Goal: Obtain resource: Download file/media

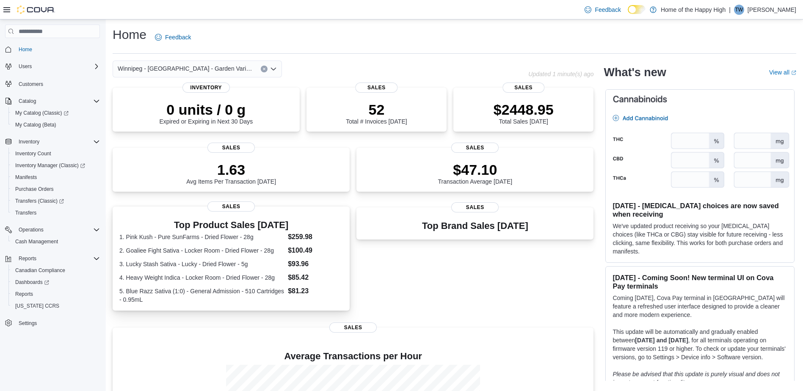
click at [230, 236] on dt "1. Pink Kush - Pure SunFarms - Dried Flower - 28g" at bounding box center [201, 237] width 165 height 8
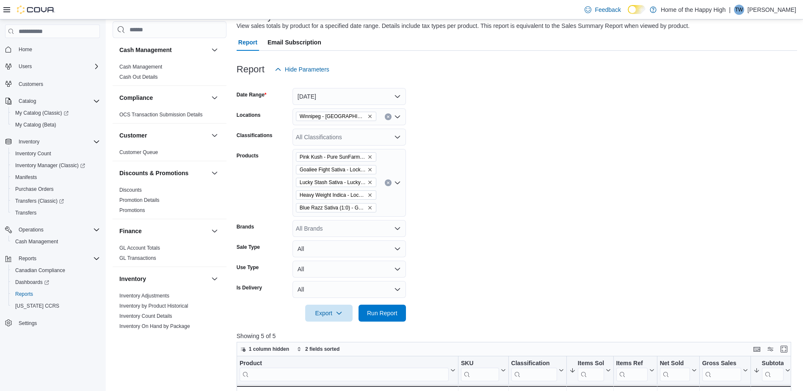
scroll to position [37, 0]
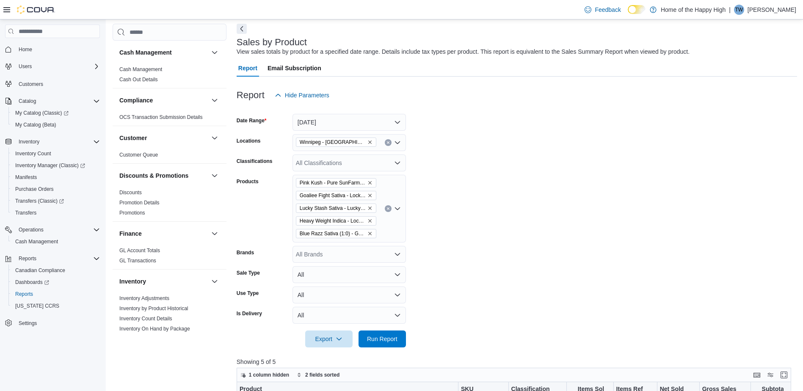
click at [370, 186] on span "Pink Kush - Pure SunFarms - Dried Flower - 28g" at bounding box center [336, 183] width 73 height 8
click at [388, 209] on icon "Clear input" at bounding box center [388, 209] width 2 height 2
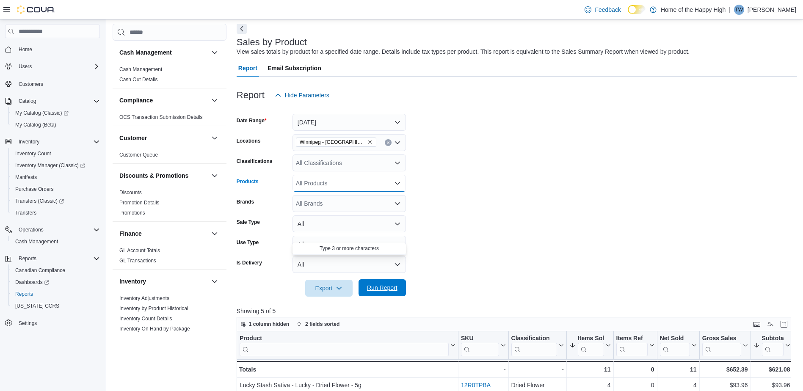
click at [376, 284] on span "Run Report" at bounding box center [382, 287] width 37 height 17
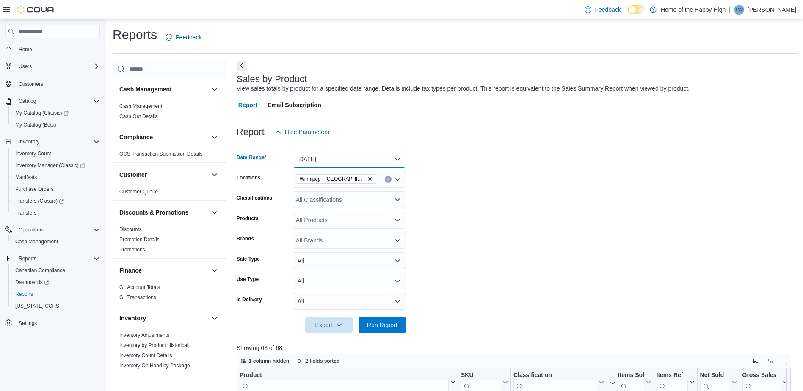
click at [398, 159] on button "[DATE]" at bounding box center [349, 159] width 113 height 17
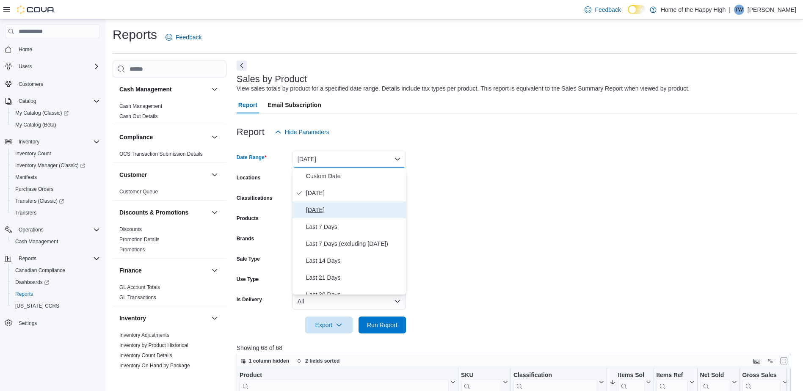
click at [331, 207] on span "[DATE]" at bounding box center [354, 210] width 97 height 10
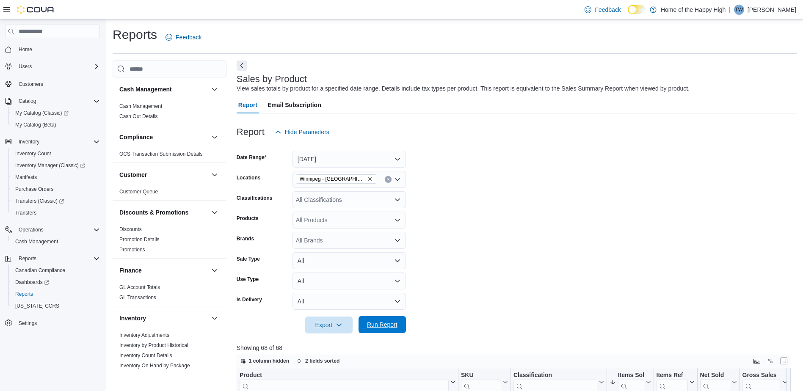
click at [387, 325] on span "Run Report" at bounding box center [382, 325] width 30 height 8
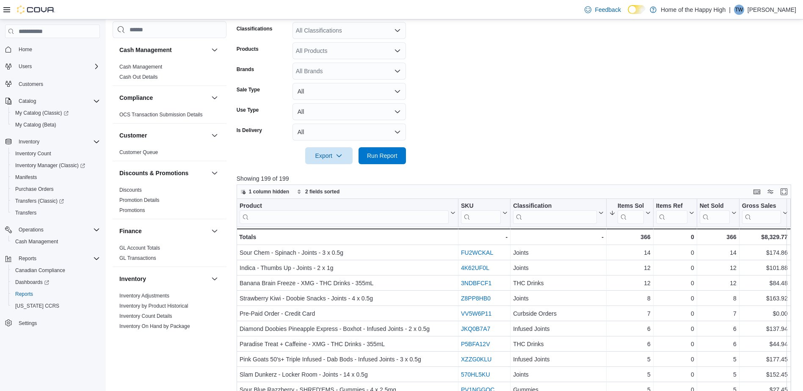
click at [232, 372] on div "Cash Management Cash Management Cash Out Details Compliance OCS Transaction Sub…" at bounding box center [455, 194] width 685 height 606
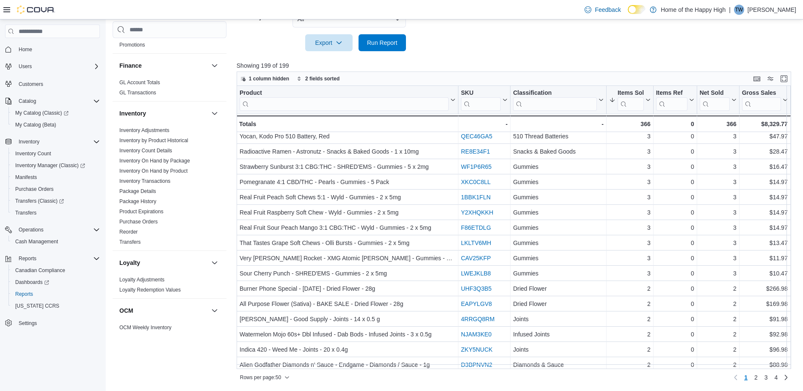
scroll to position [144, 0]
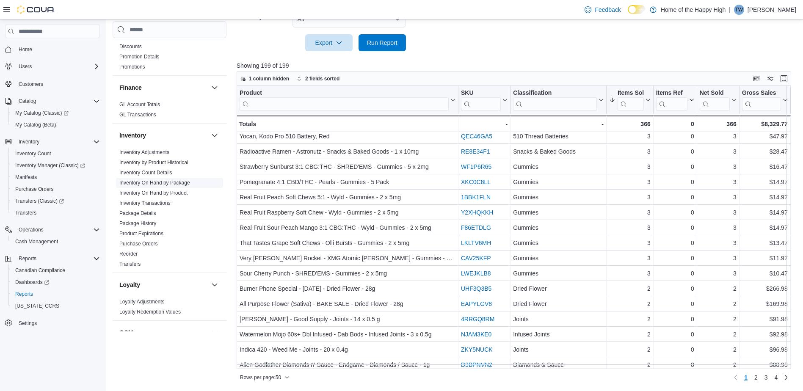
click at [153, 181] on link "Inventory On Hand by Package" at bounding box center [154, 183] width 71 height 6
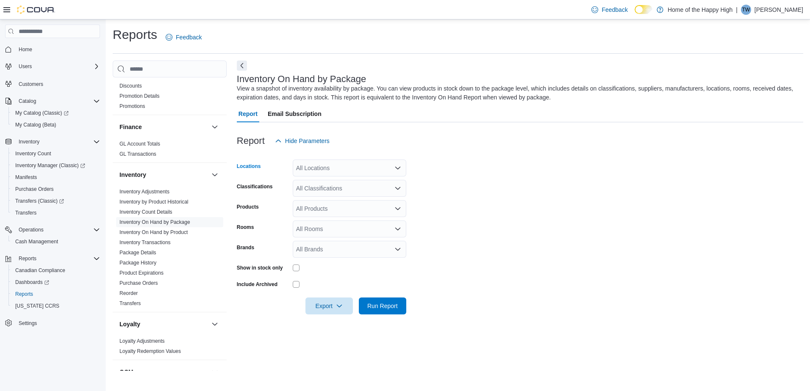
click at [335, 171] on div "All Locations" at bounding box center [349, 168] width 113 height 17
type input "****"
click at [352, 178] on span "Winnipeg - [GEOGRAPHIC_DATA] - Garden Variety" at bounding box center [387, 182] width 136 height 8
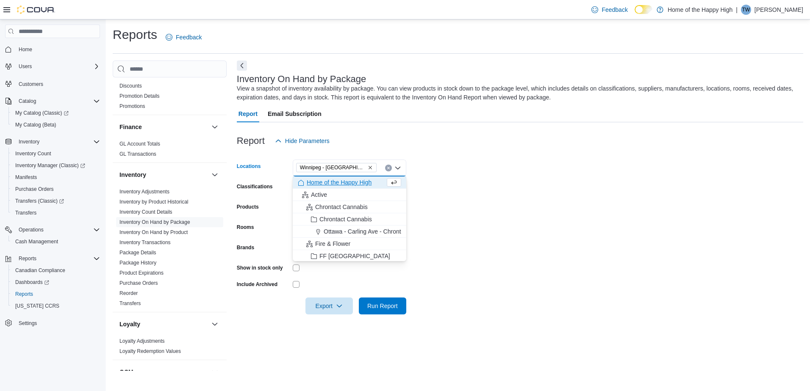
click at [467, 216] on form "Locations [GEOGRAPHIC_DATA] - [GEOGRAPHIC_DATA] - Garden Variety Combo box. Sel…" at bounding box center [520, 231] width 566 height 165
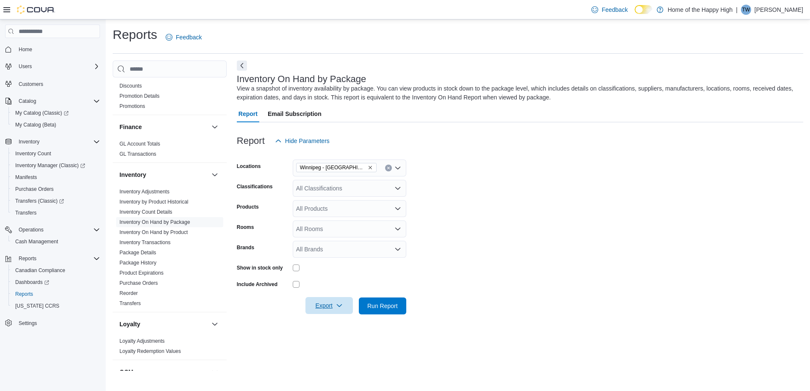
click at [326, 304] on span "Export" at bounding box center [328, 305] width 37 height 17
click at [322, 318] on button "Export to Excel" at bounding box center [330, 323] width 48 height 17
